Goal: Task Accomplishment & Management: Use online tool/utility

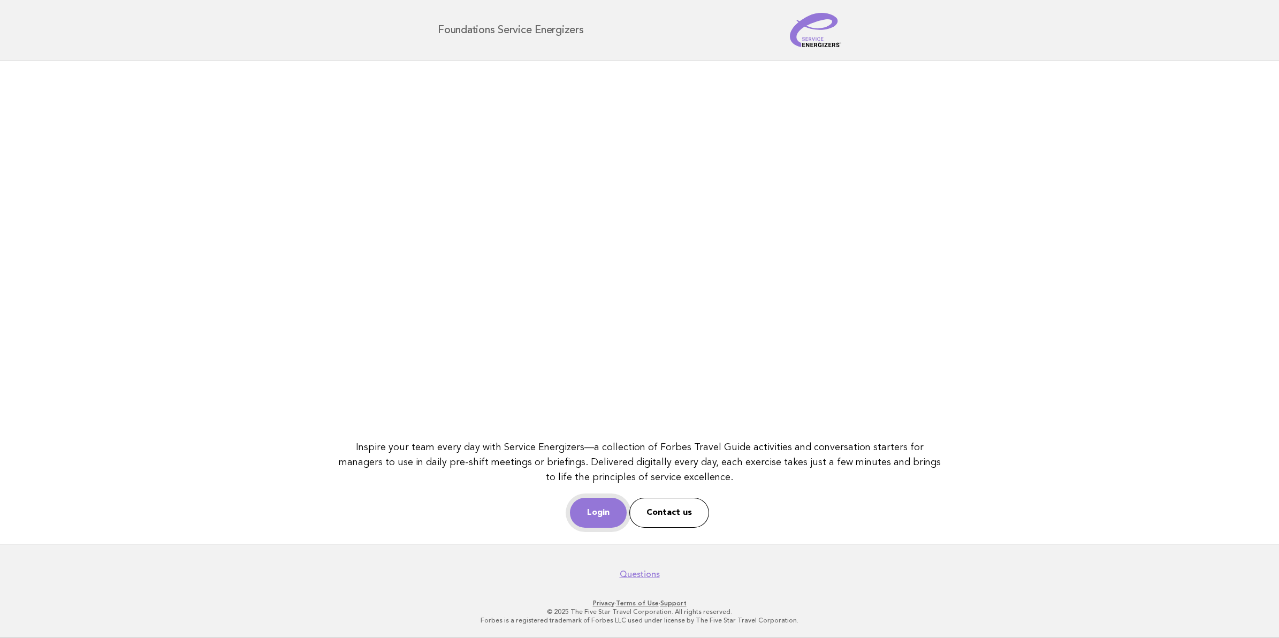
click at [602, 519] on link "Login" at bounding box center [598, 513] width 57 height 30
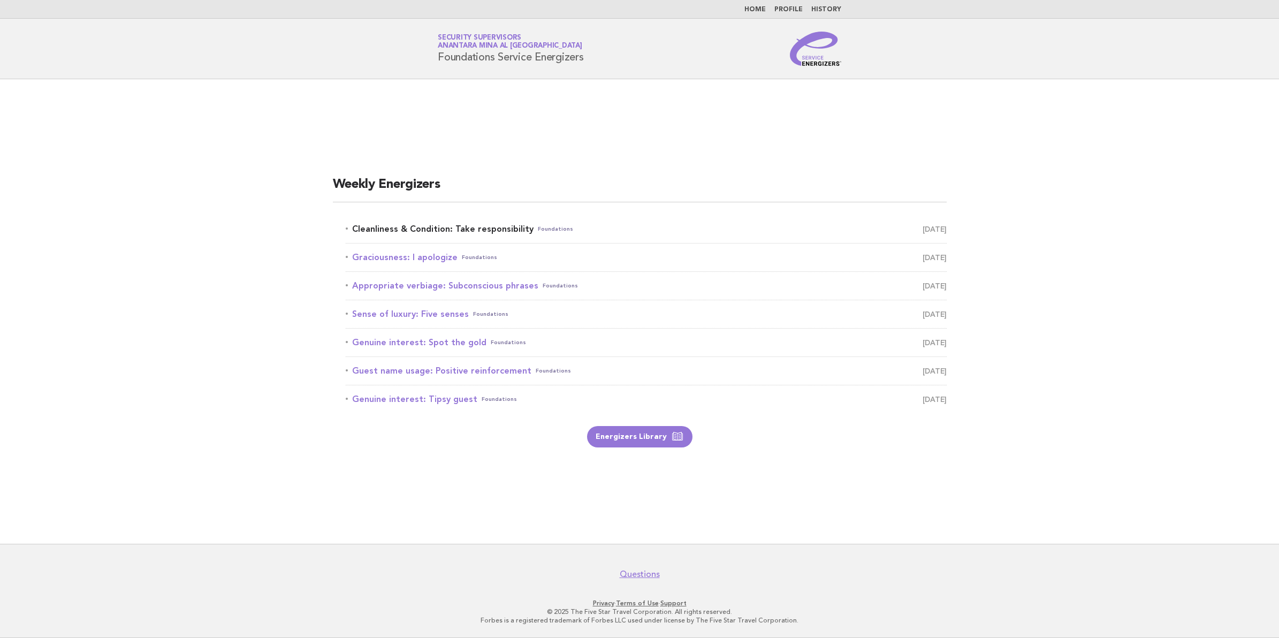
click at [493, 228] on link "Cleanliness & Condition: Take responsibility Foundations [DATE]" at bounding box center [646, 229] width 601 height 15
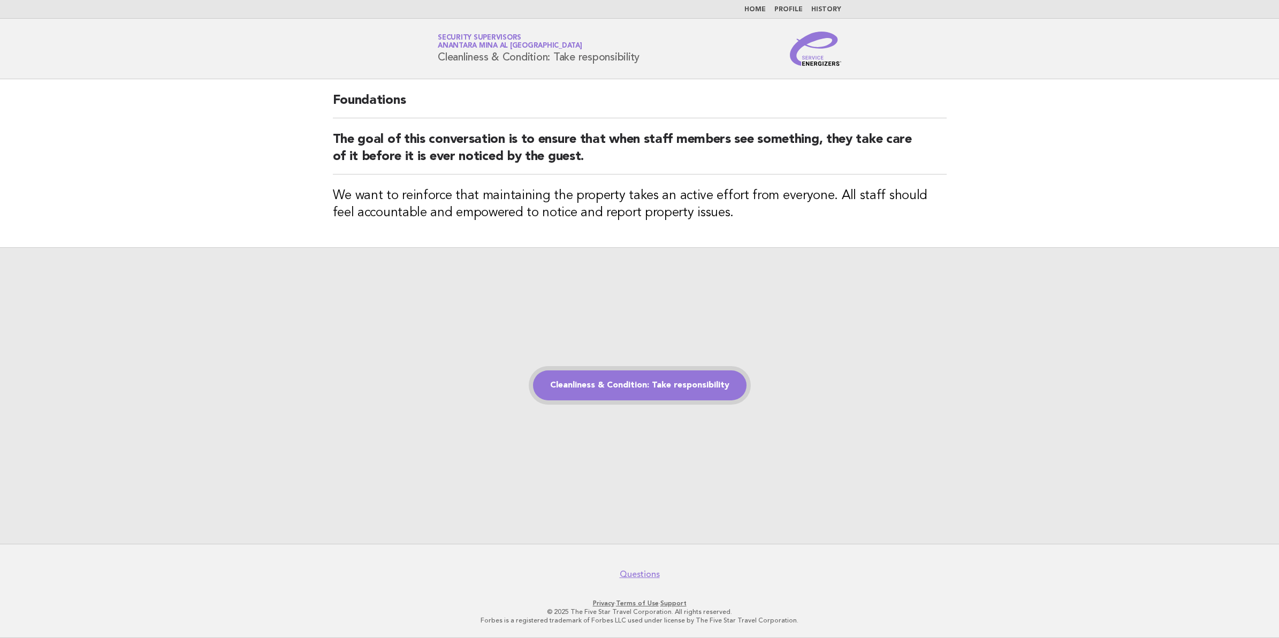
click at [655, 381] on link "Cleanliness & Condition: Take responsibility" at bounding box center [639, 385] width 213 height 30
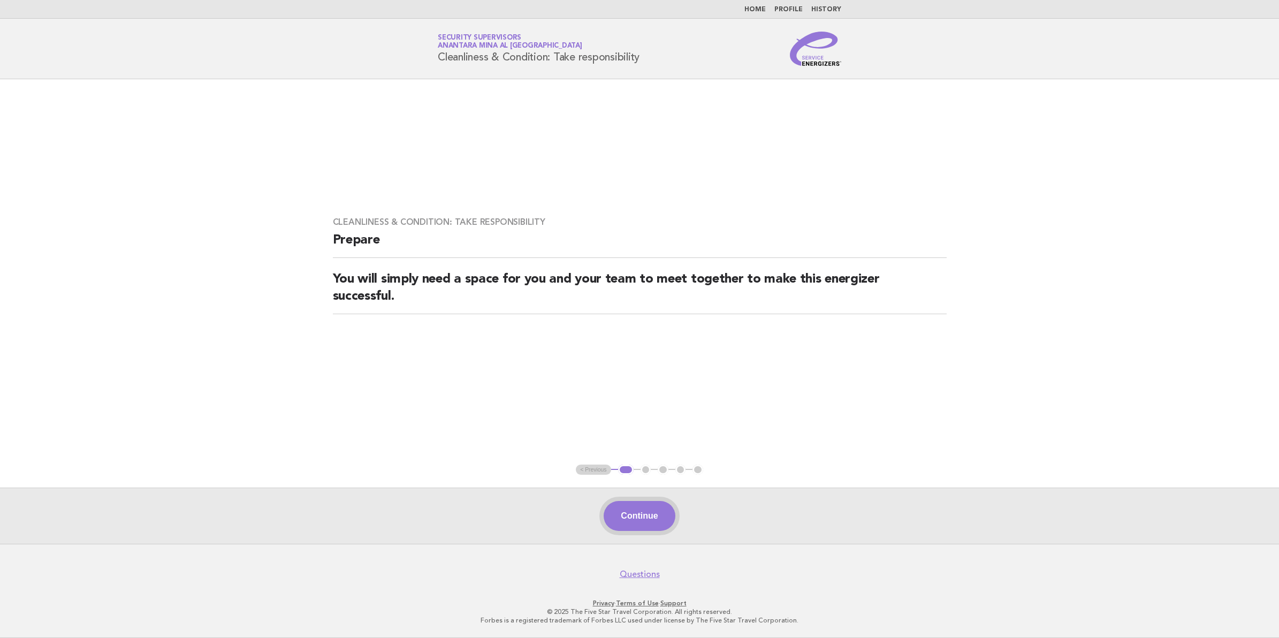
click at [656, 514] on button "Continue" at bounding box center [639, 516] width 71 height 30
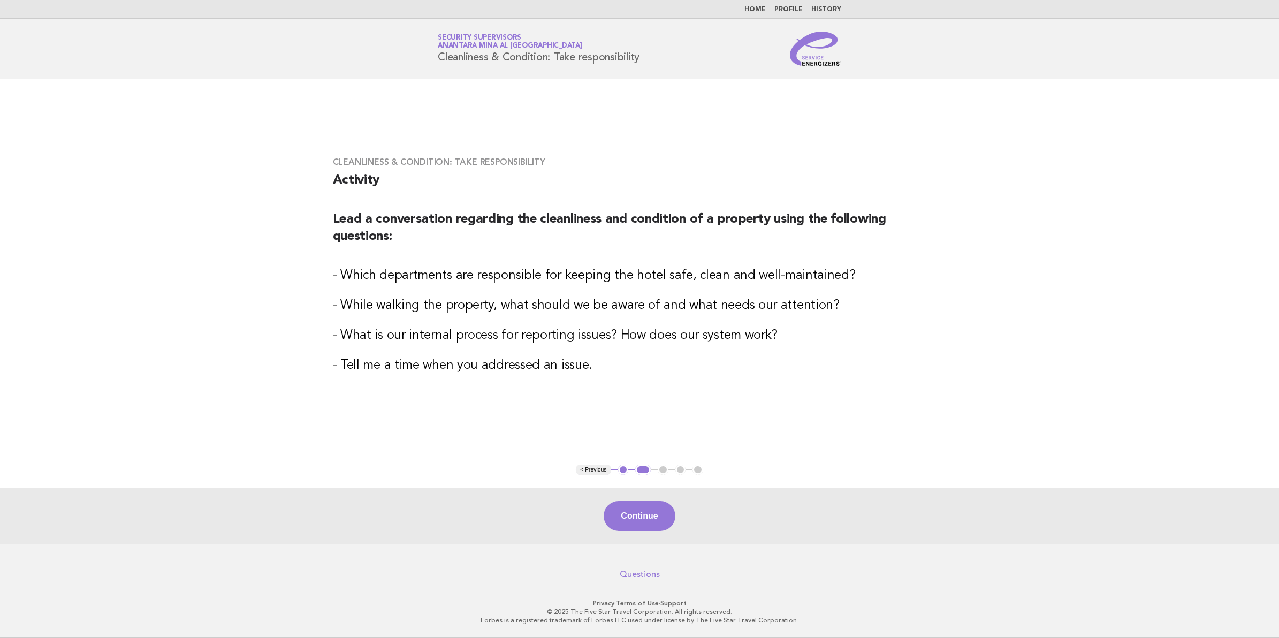
click at [656, 514] on button "Continue" at bounding box center [639, 516] width 71 height 30
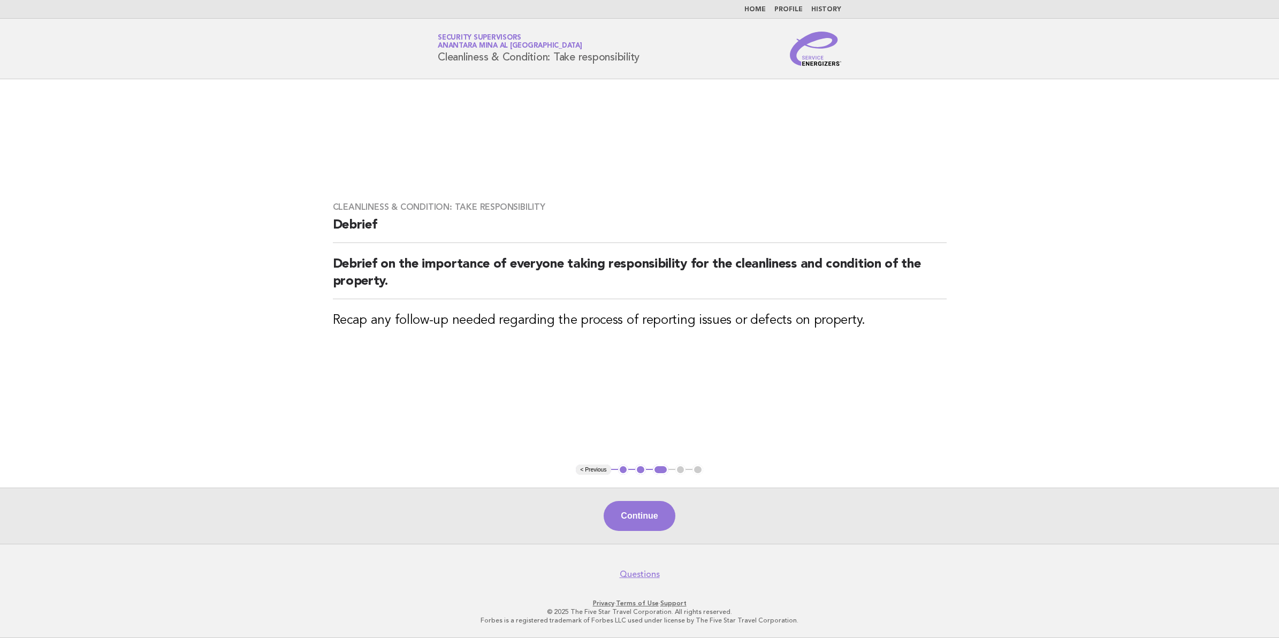
click at [656, 514] on button "Continue" at bounding box center [639, 516] width 71 height 30
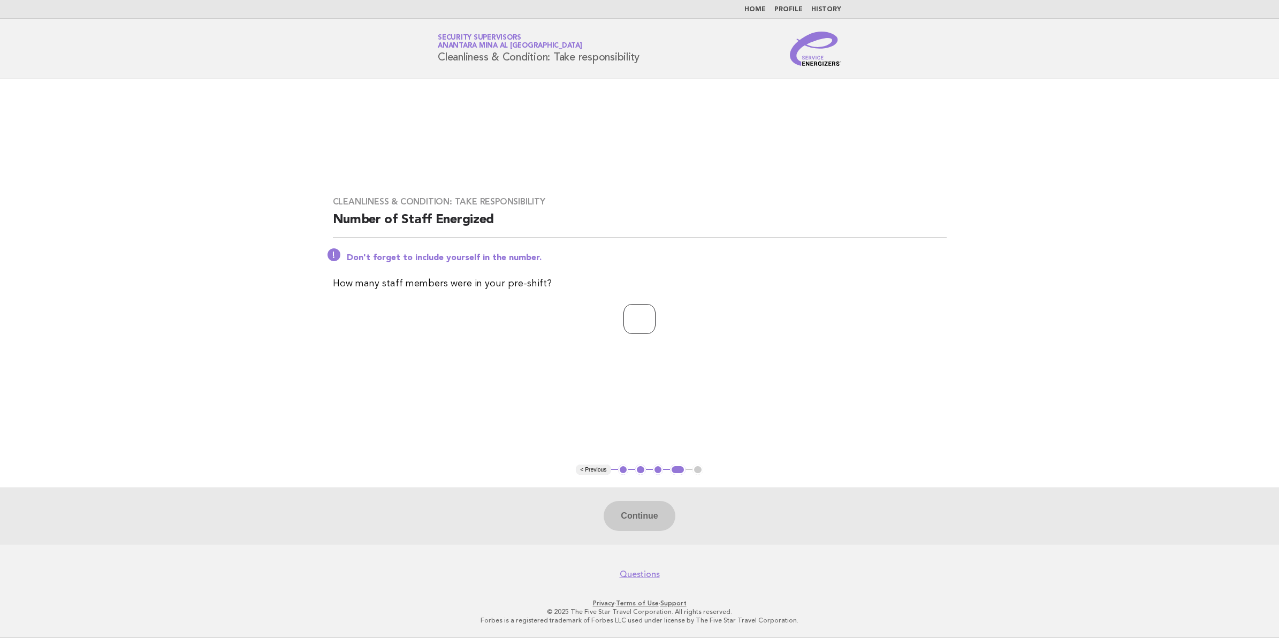
click at [646, 325] on input "number" at bounding box center [639, 319] width 32 height 30
type input "**"
click at [638, 517] on button "Continue" at bounding box center [639, 516] width 71 height 30
